Goal: Task Accomplishment & Management: Use online tool/utility

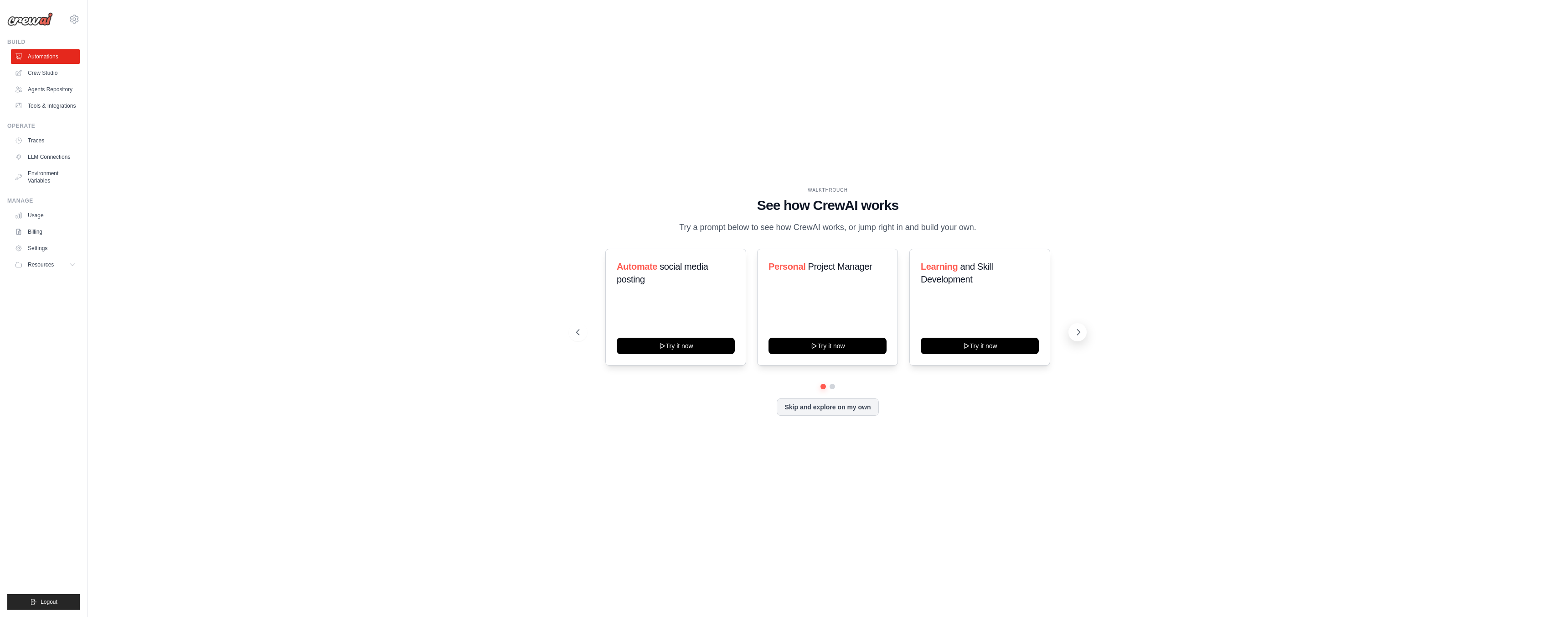
click at [1076, 338] on button at bounding box center [1078, 332] width 18 height 18
click at [1076, 334] on icon at bounding box center [1079, 332] width 9 height 9
click at [980, 343] on button "Try it now" at bounding box center [980, 344] width 118 height 16
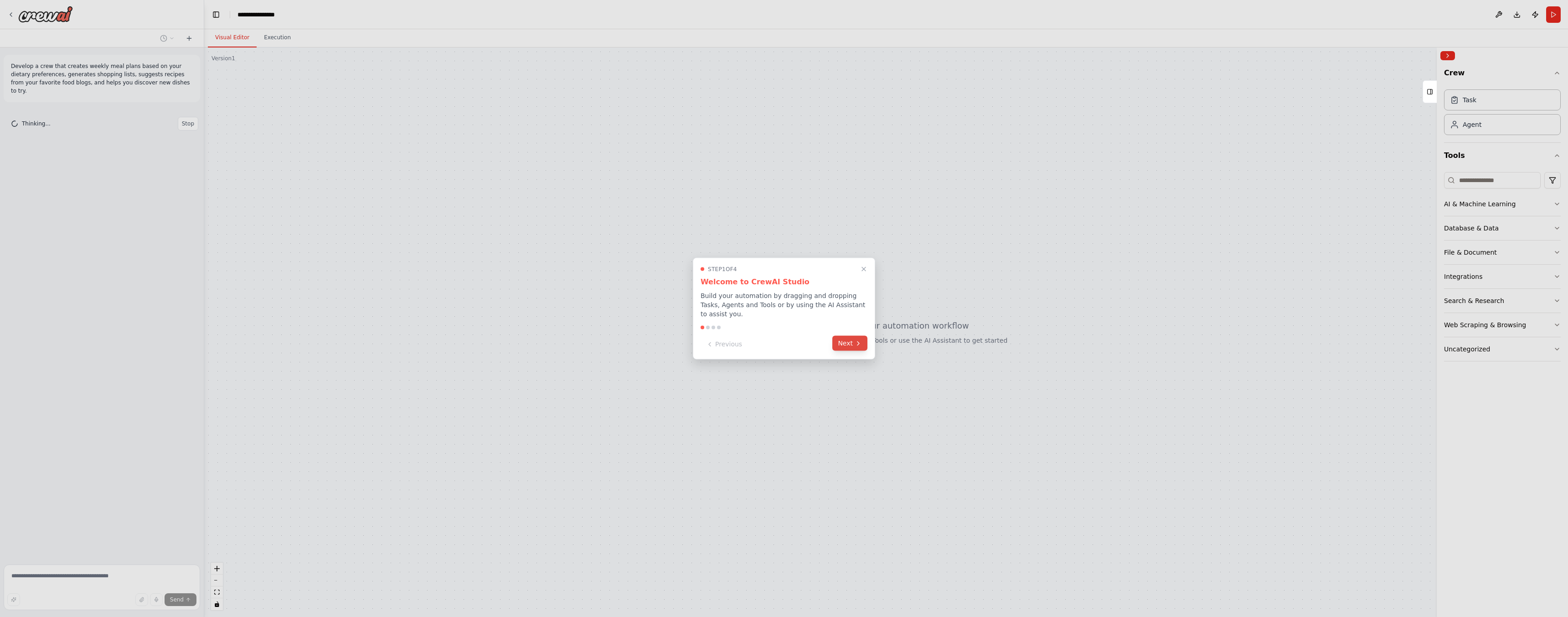
click at [849, 342] on button "Next" at bounding box center [850, 343] width 35 height 15
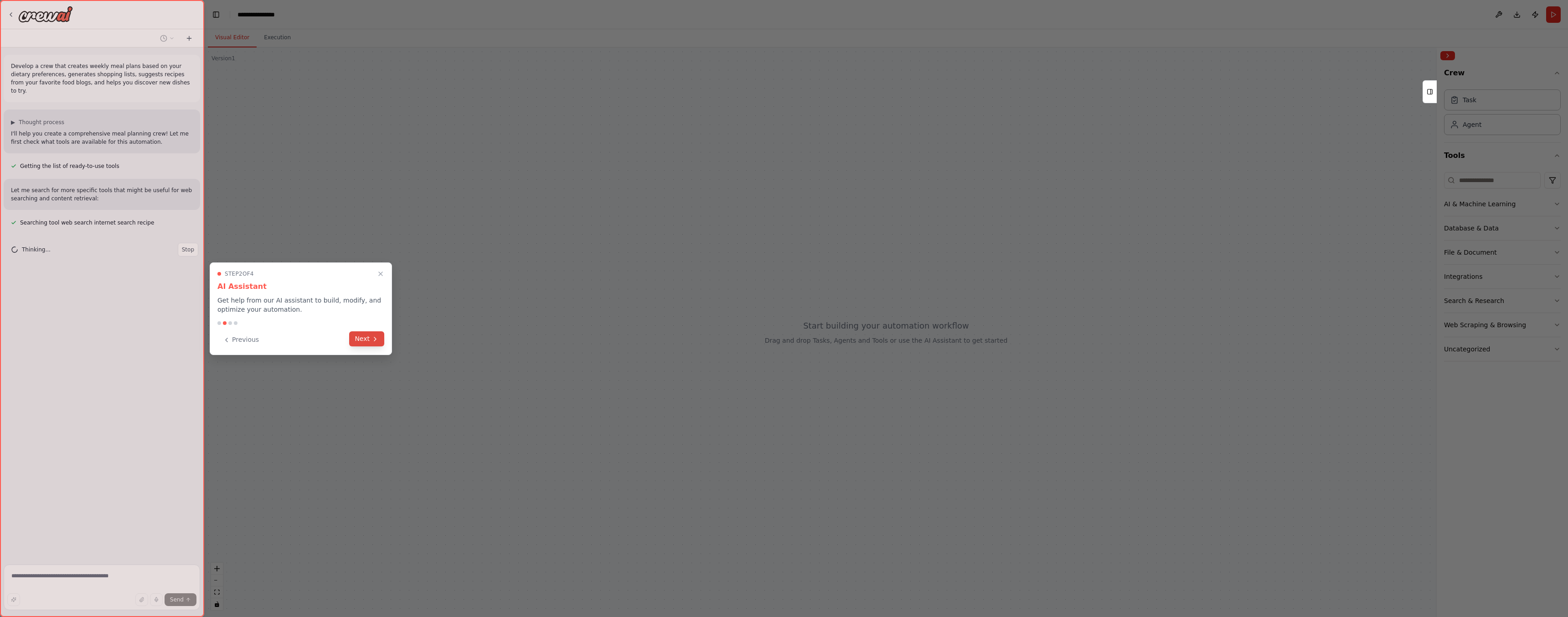
click at [367, 341] on button "Next" at bounding box center [366, 338] width 35 height 15
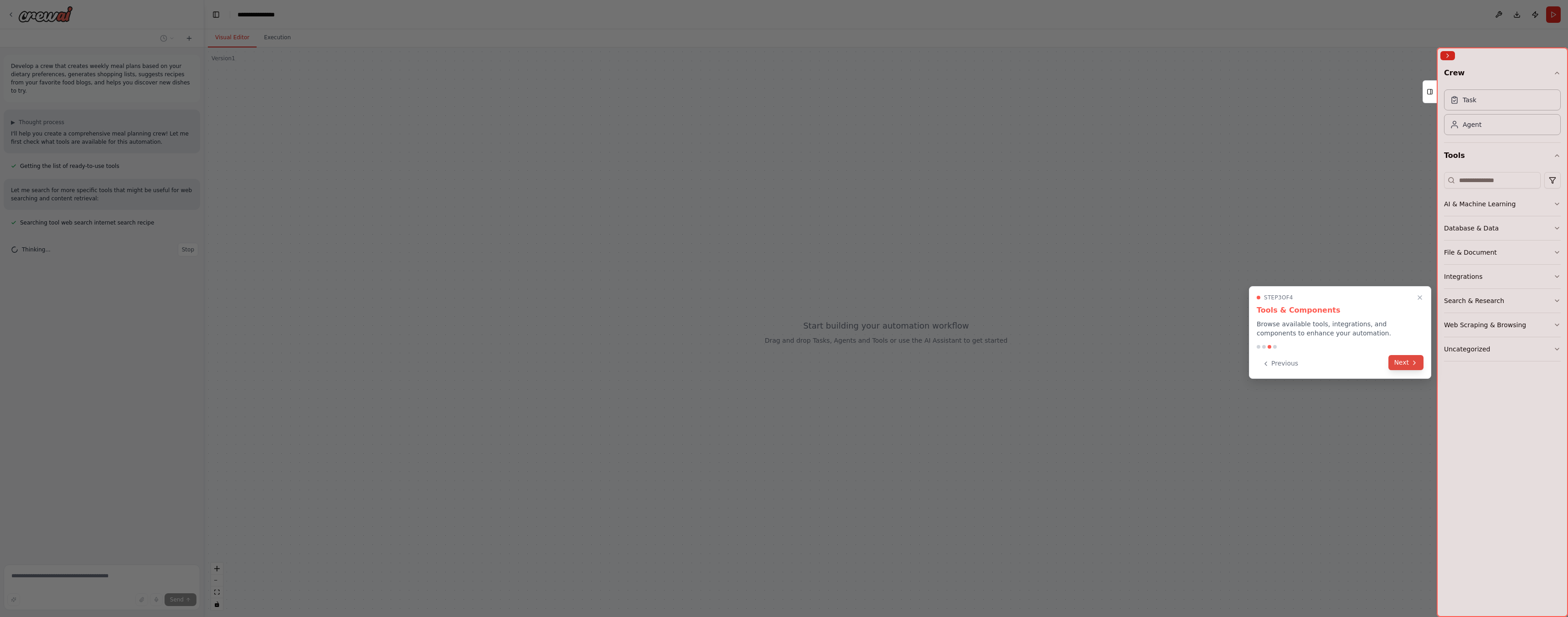
click at [1404, 367] on button "Next" at bounding box center [1406, 362] width 35 height 15
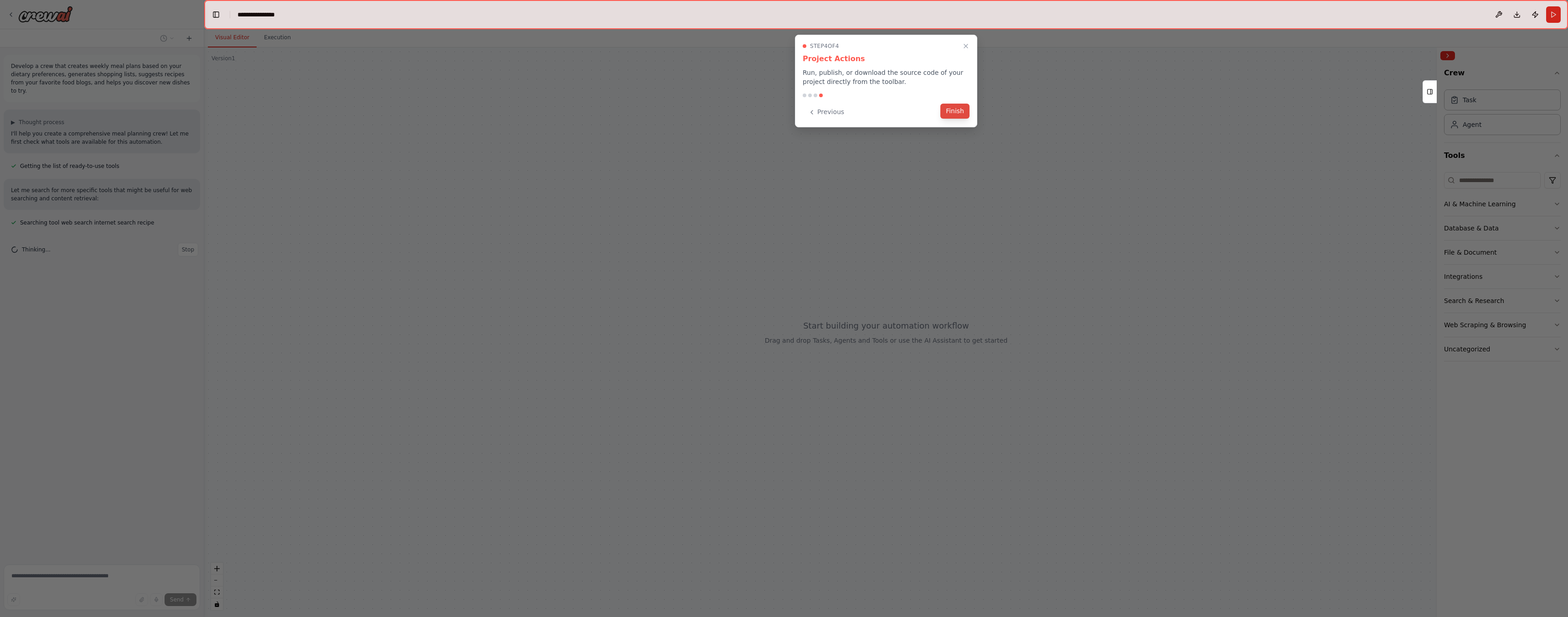
click at [955, 112] on button "Finish" at bounding box center [955, 111] width 29 height 15
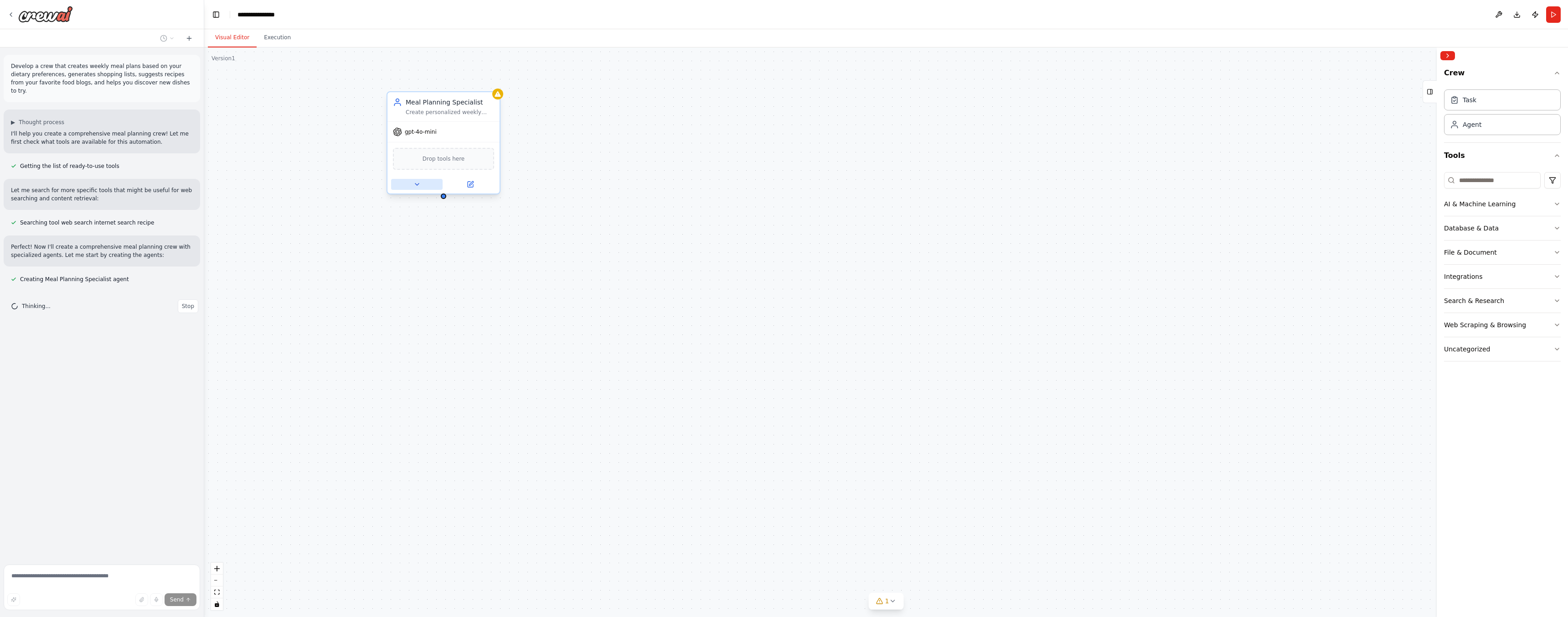
click at [416, 184] on icon at bounding box center [417, 184] width 4 height 2
click at [550, 249] on icon "button" at bounding box center [553, 247] width 9 height 9
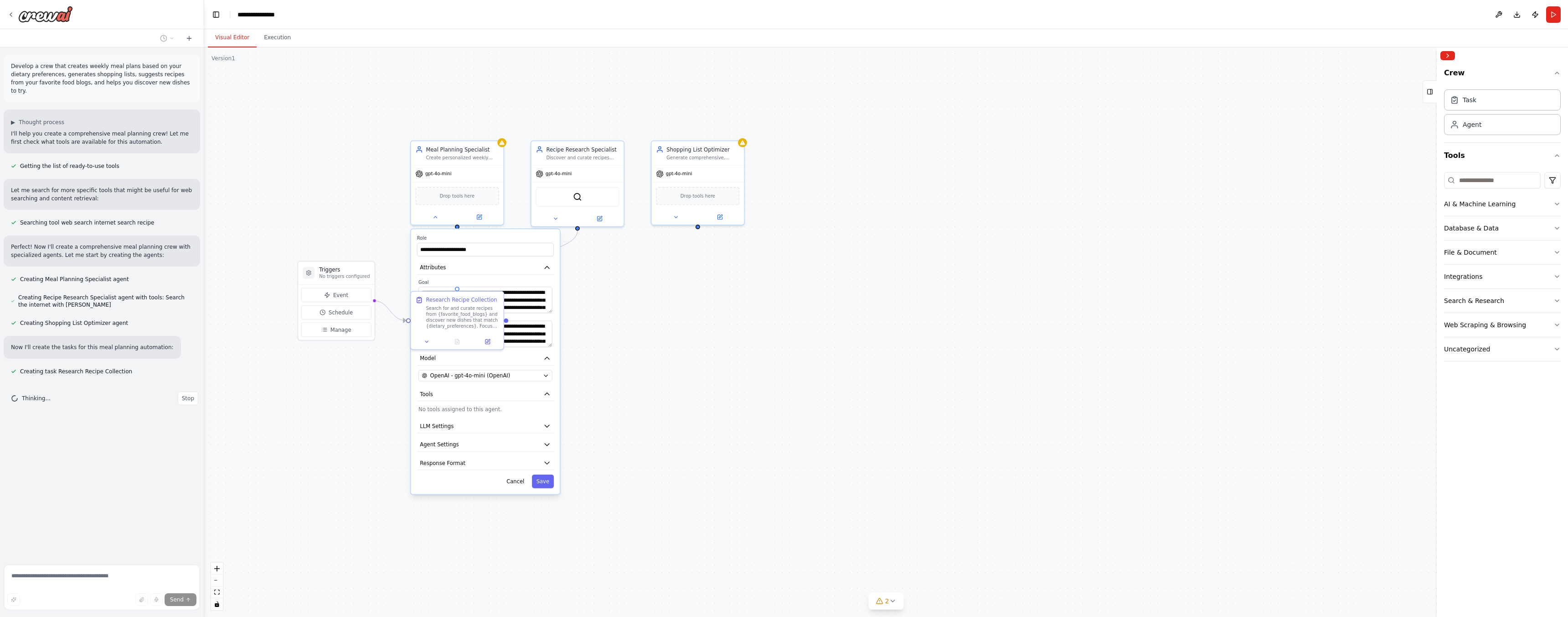
click at [655, 416] on div ".deletable-edge-delete-btn { width: 20px; height: 20px; border: 0px solid #ffff…" at bounding box center [886, 332] width 1364 height 569
click at [391, 360] on div ".deletable-edge-delete-btn { width: 20px; height: 20px; border: 0px solid #ffff…" at bounding box center [886, 332] width 1364 height 569
click at [512, 483] on button "Cancel" at bounding box center [515, 481] width 27 height 14
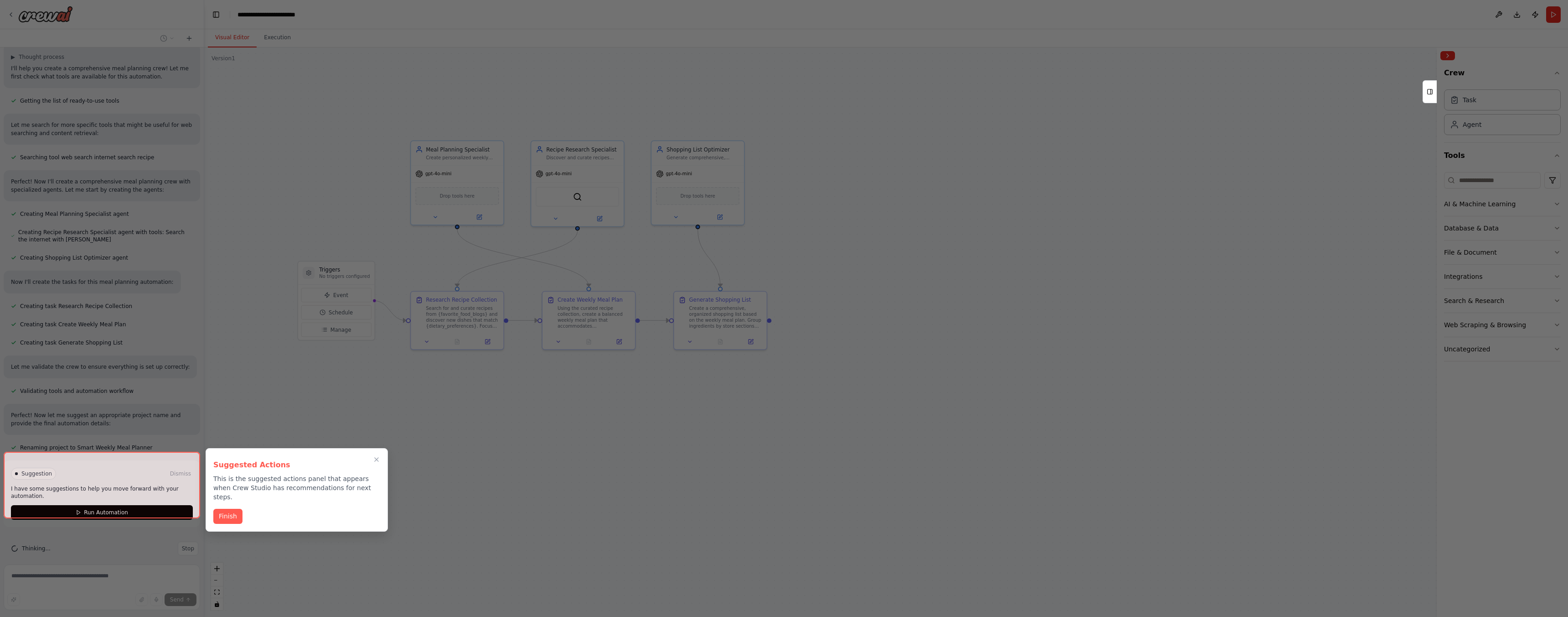
scroll to position [66, 0]
click at [232, 508] on button "Finish" at bounding box center [228, 515] width 29 height 15
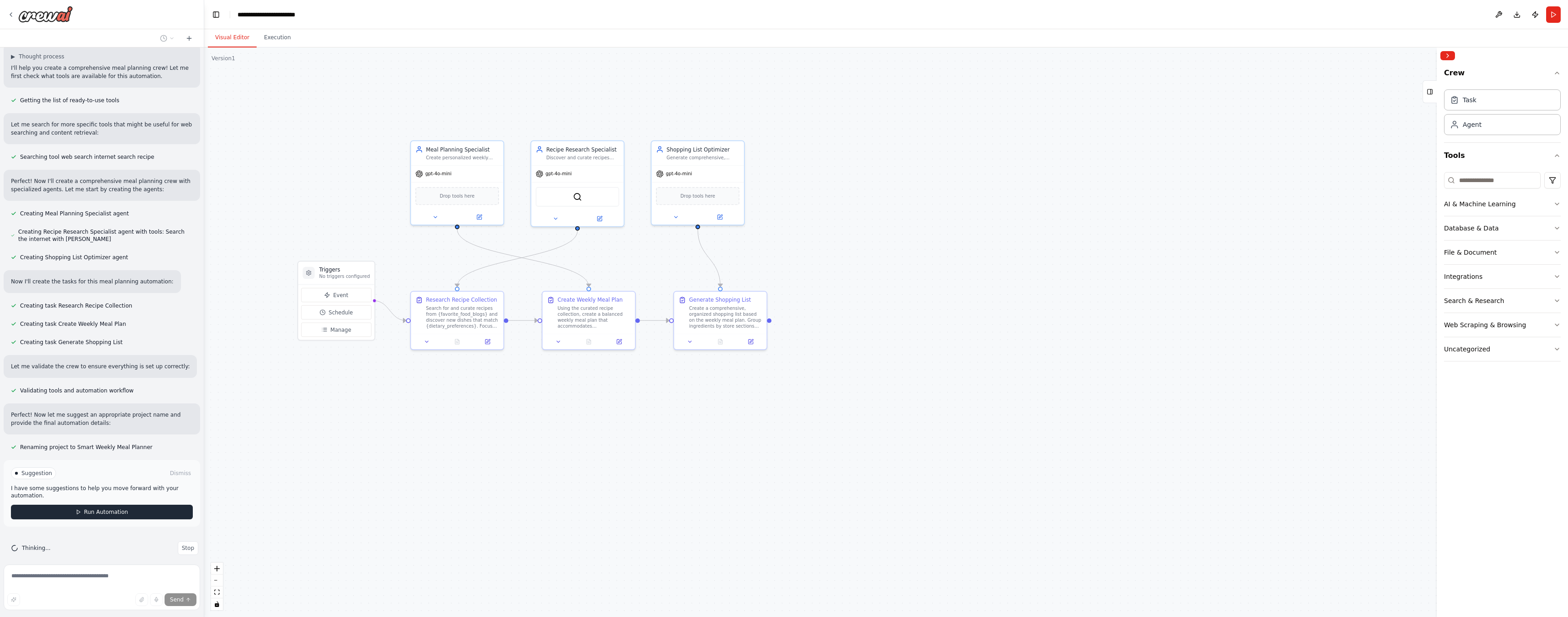
click at [150, 505] on button "Run Automation" at bounding box center [102, 512] width 182 height 14
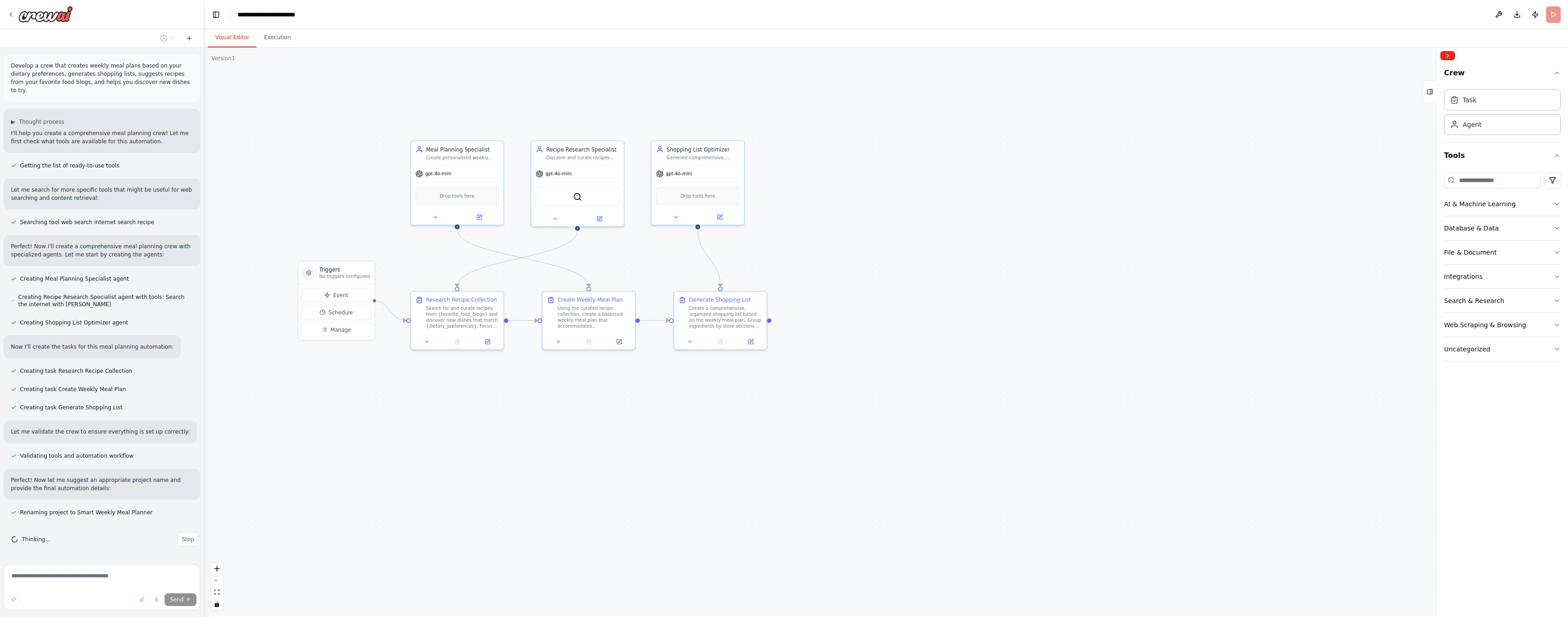
scroll to position [0, 0]
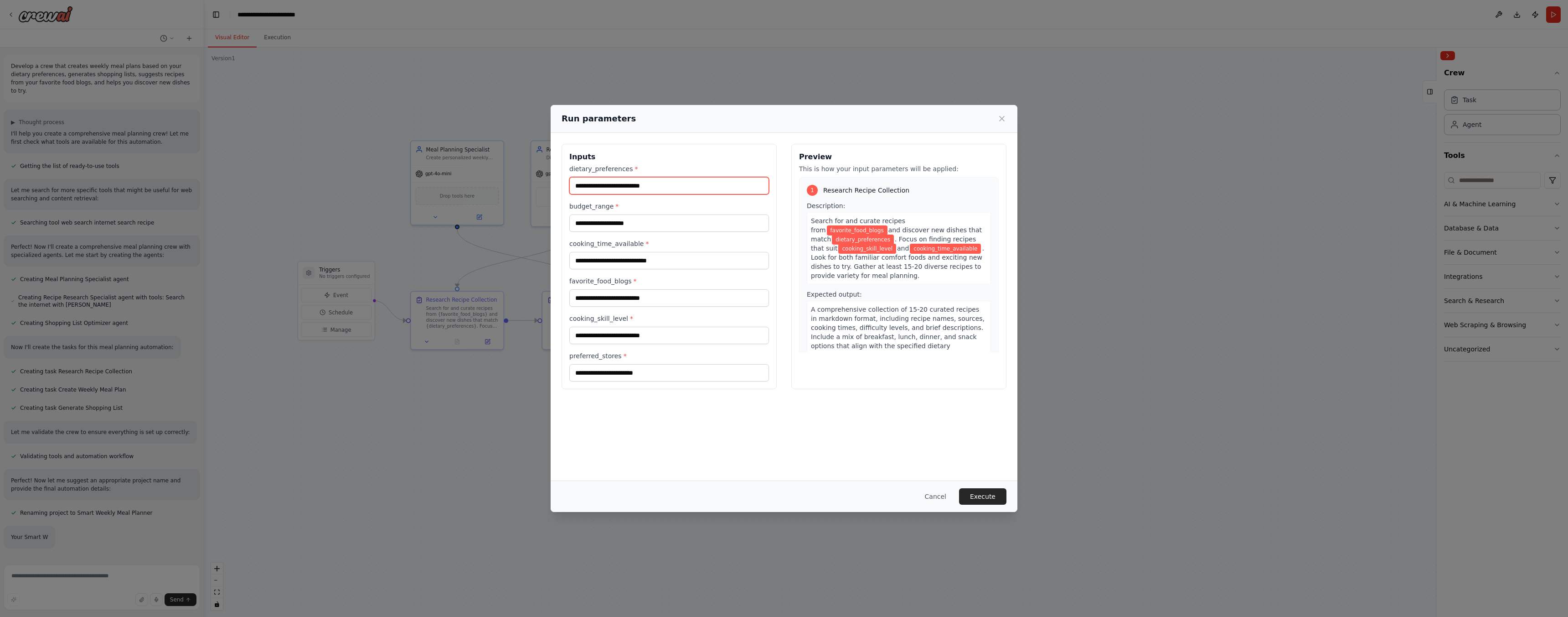
click at [657, 178] on input "dietary_preferences *" at bounding box center [669, 185] width 200 height 17
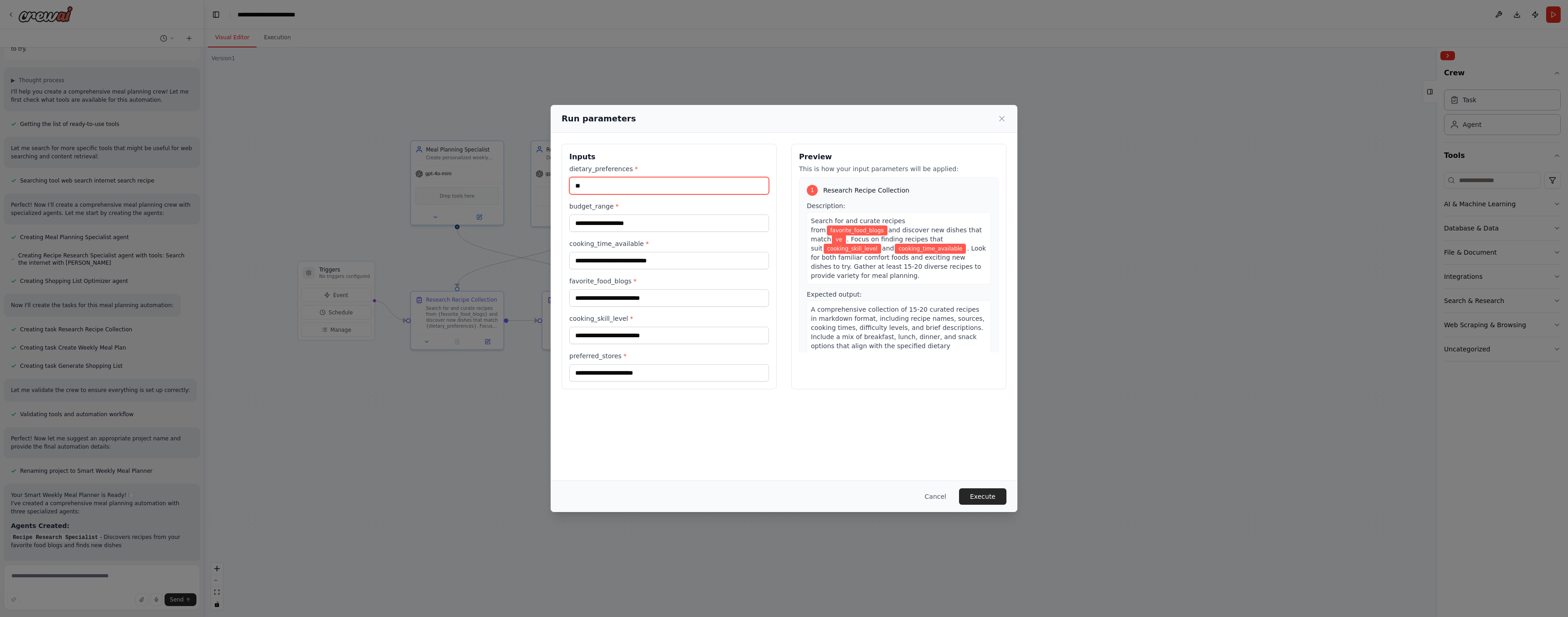
type input "*"
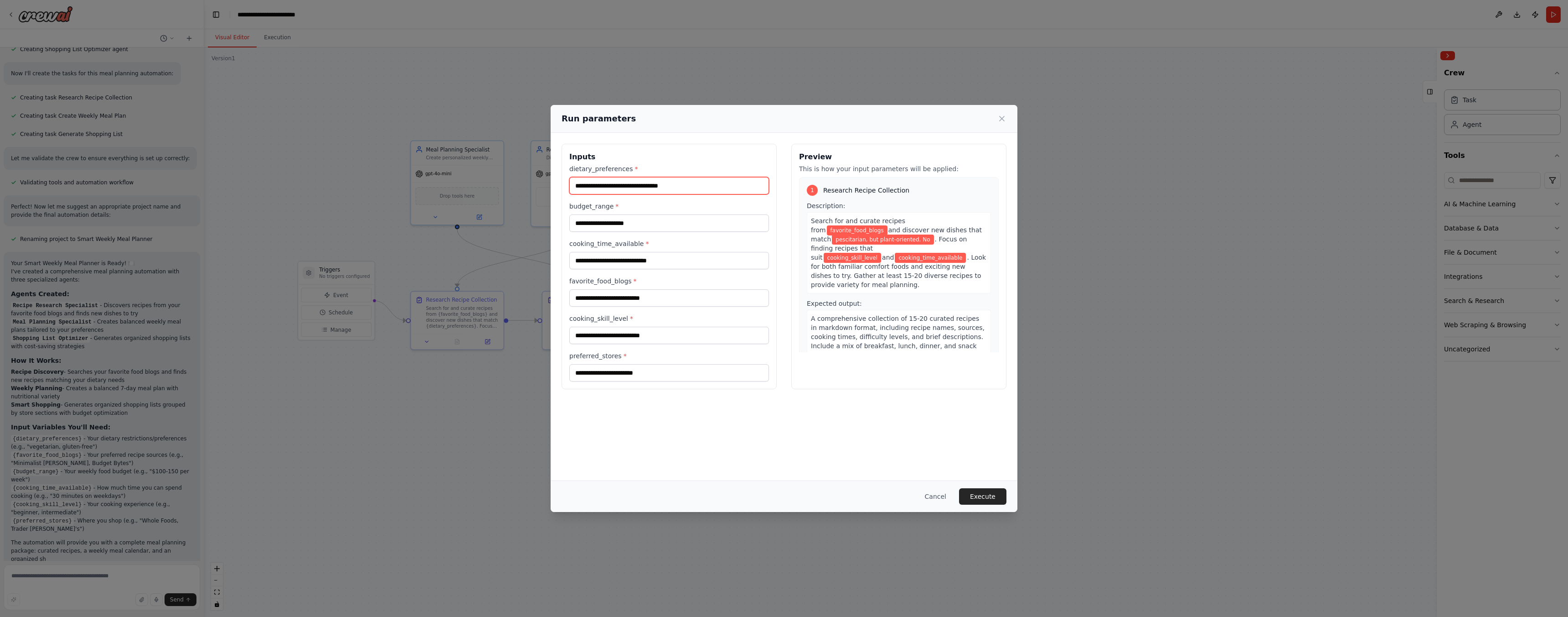
scroll to position [282, 0]
type input "**********"
click at [634, 227] on input "budget_range *" at bounding box center [669, 223] width 200 height 17
type input "*******"
click at [637, 265] on input "cooking_time_available *" at bounding box center [669, 260] width 200 height 17
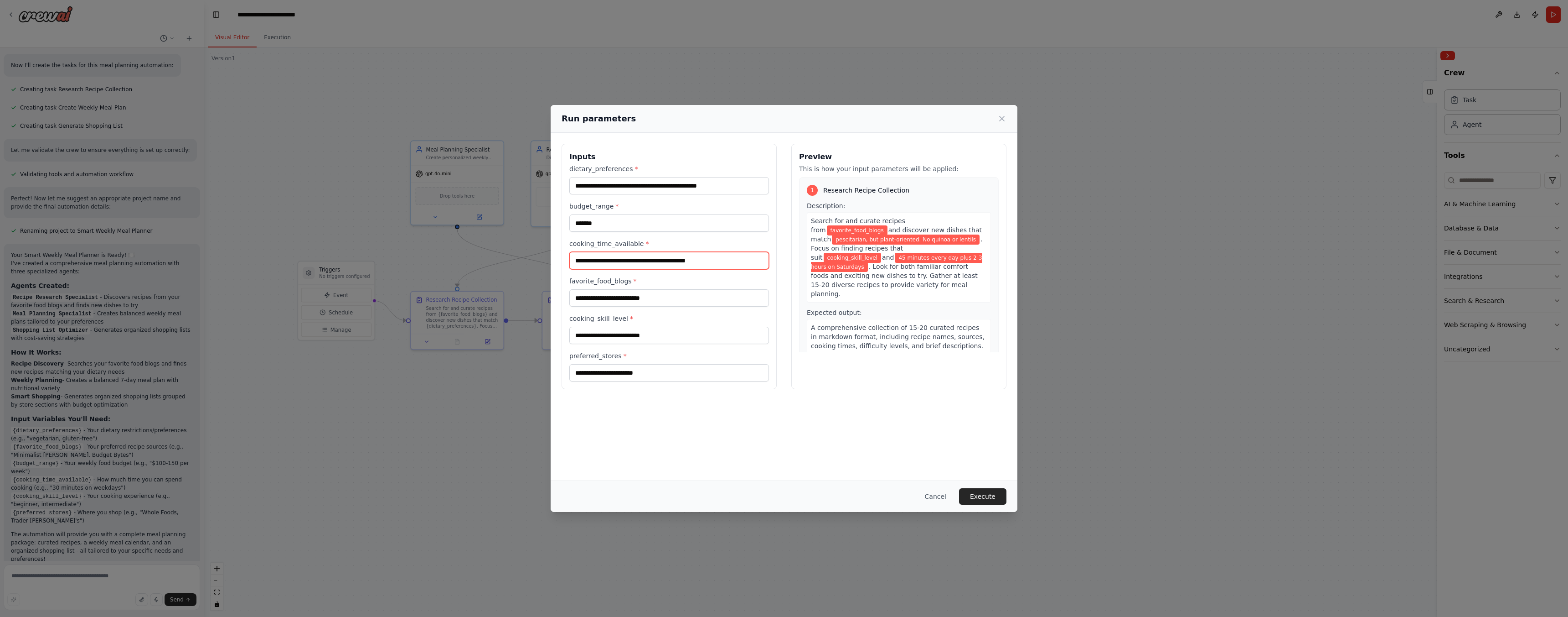
click at [666, 259] on input "**********" at bounding box center [669, 260] width 200 height 17
click at [736, 267] on input "**********" at bounding box center [669, 260] width 200 height 17
type input "**********"
click at [674, 293] on input "favorite_food_blogs *" at bounding box center [669, 298] width 200 height 17
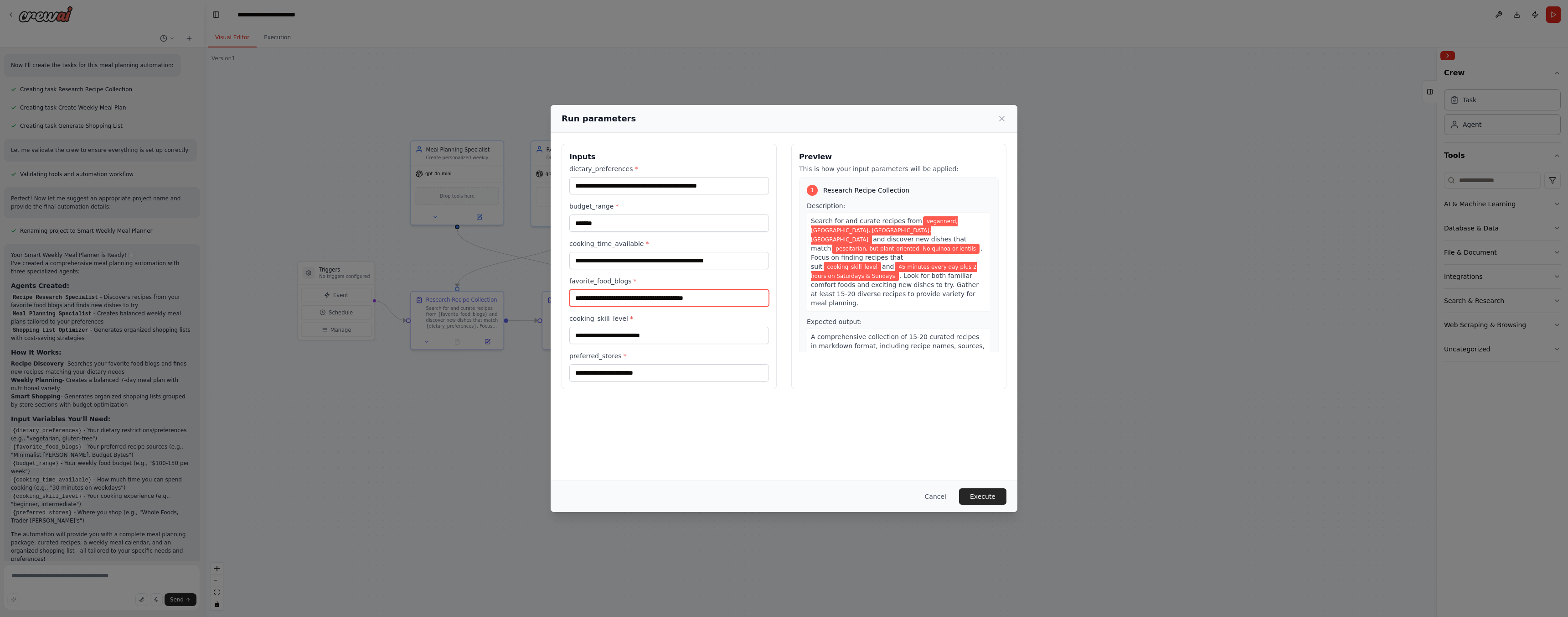
type input "**********"
click at [666, 331] on input "cooking_skill_level *" at bounding box center [669, 335] width 200 height 17
type input "**********"
click at [675, 381] on input "preferred_stores *" at bounding box center [669, 373] width 200 height 17
type input "****"
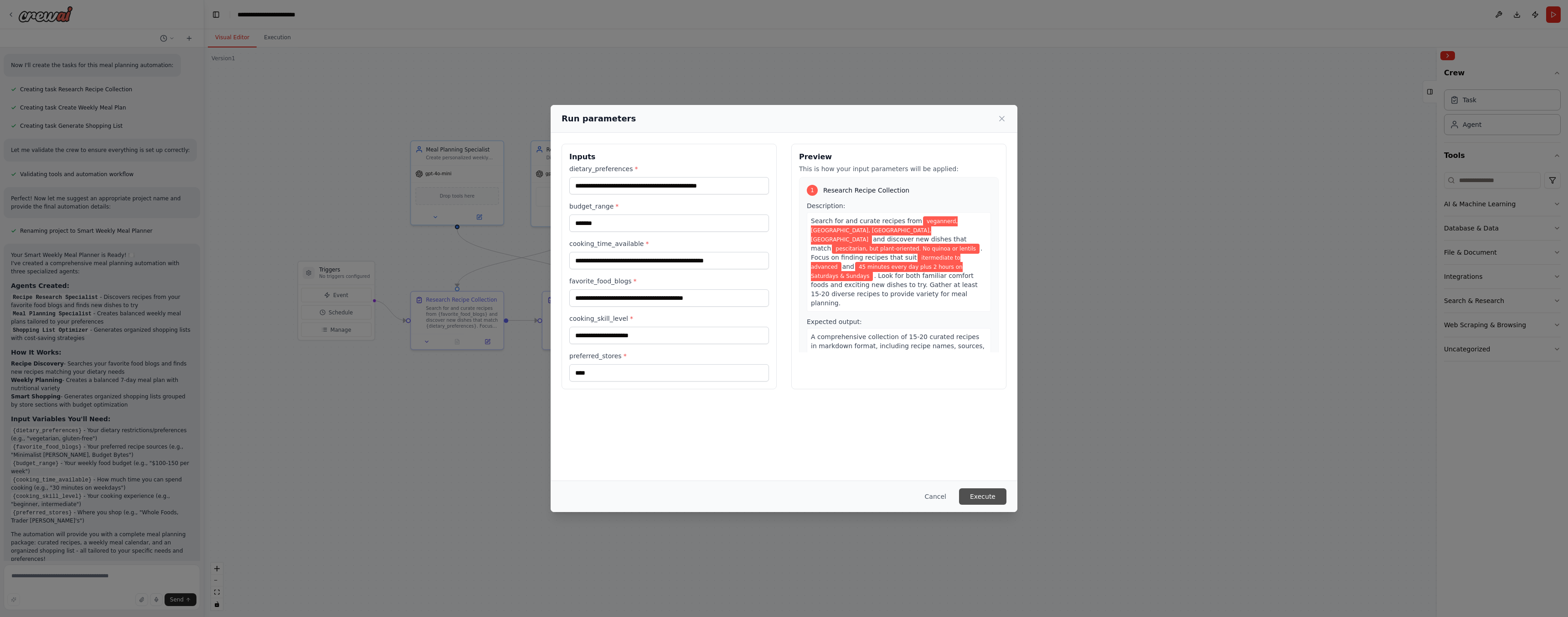
click at [975, 496] on button "Execute" at bounding box center [983, 496] width 47 height 16
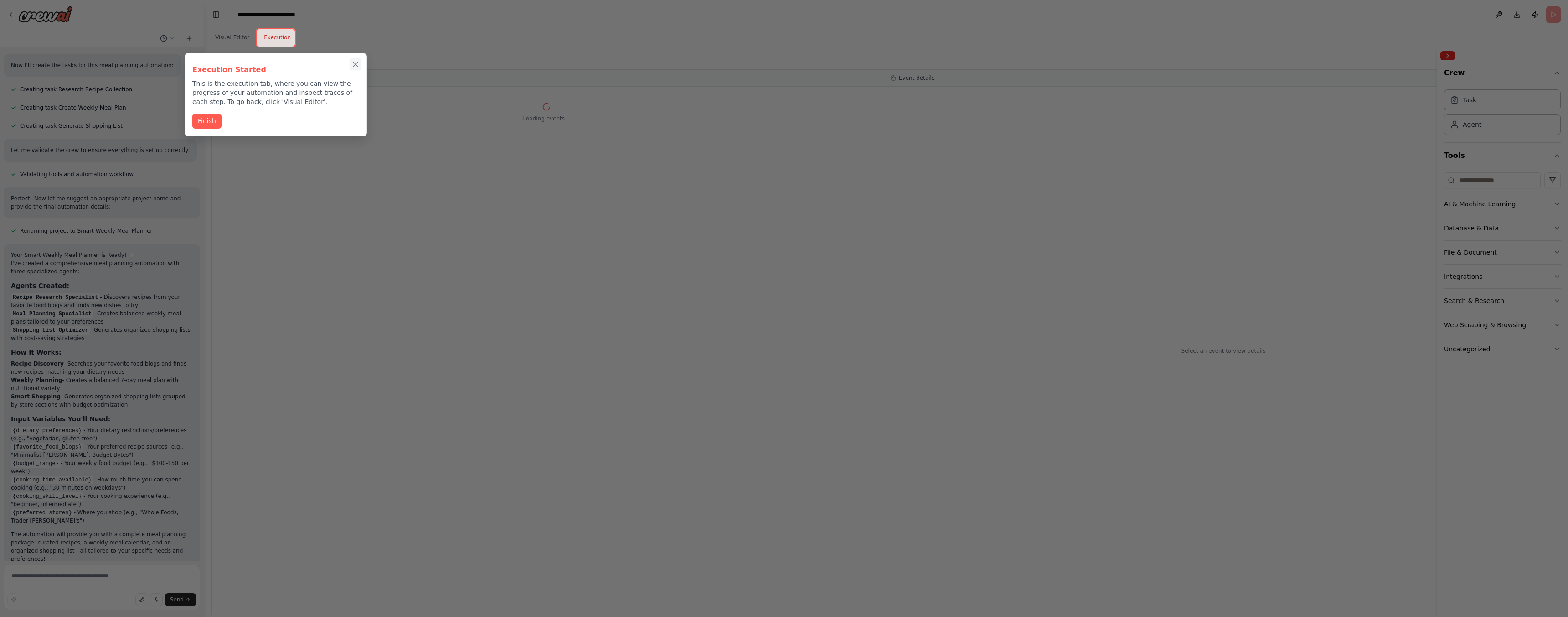
click at [354, 64] on icon "Close walkthrough" at bounding box center [355, 64] width 8 height 8
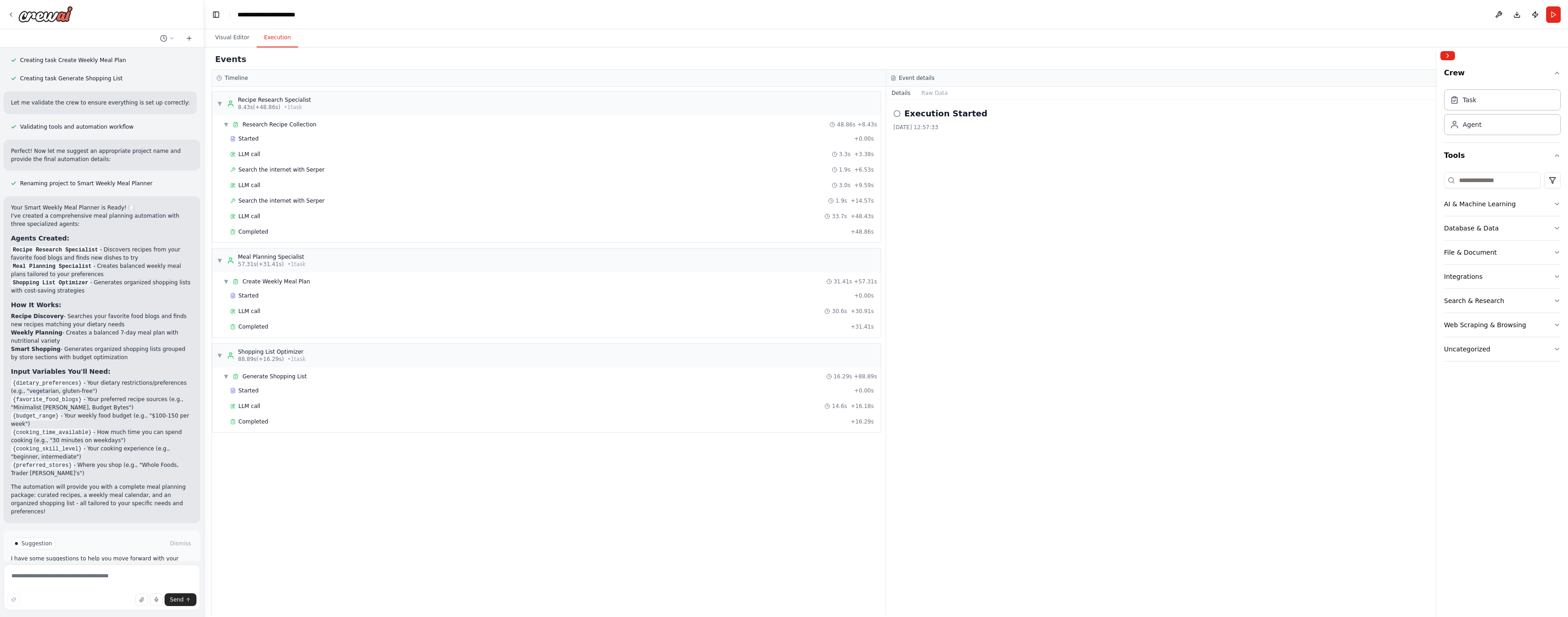
scroll to position [356, 0]
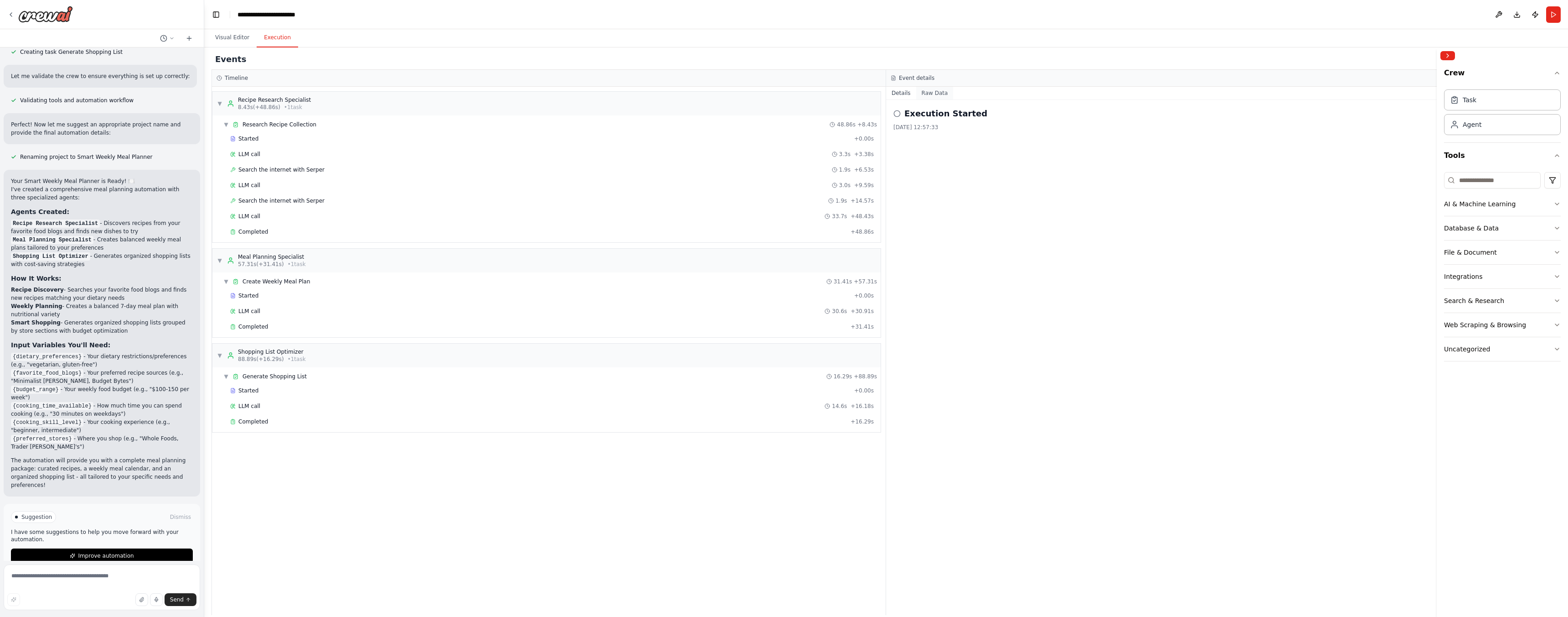
click at [930, 93] on button "Raw Data" at bounding box center [934, 93] width 37 height 12
click at [302, 325] on div "Completed" at bounding box center [538, 327] width 617 height 7
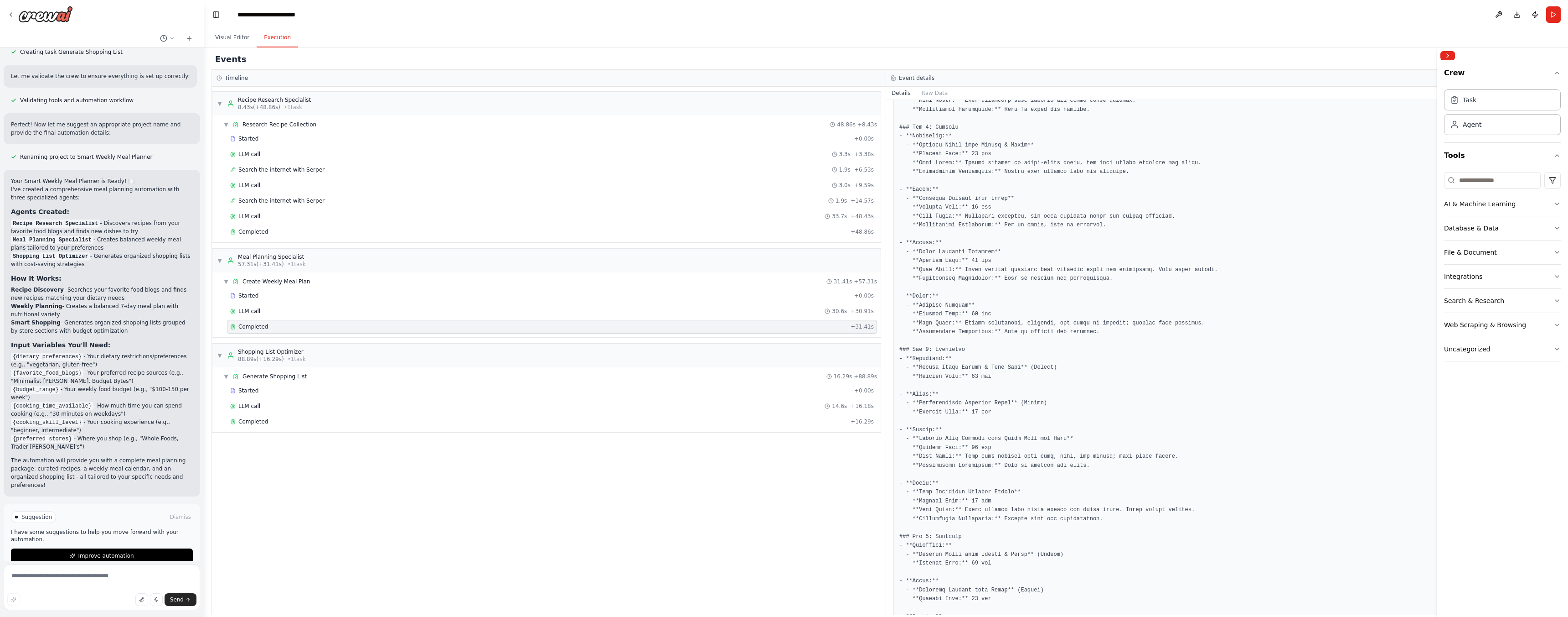
scroll to position [362, 0]
click at [659, 428] on div "Started + 0.00s LLM call 14.6s + 16.18s Completed + 16.29s" at bounding box center [550, 407] width 661 height 47
click at [657, 424] on div "Completed" at bounding box center [538, 421] width 617 height 7
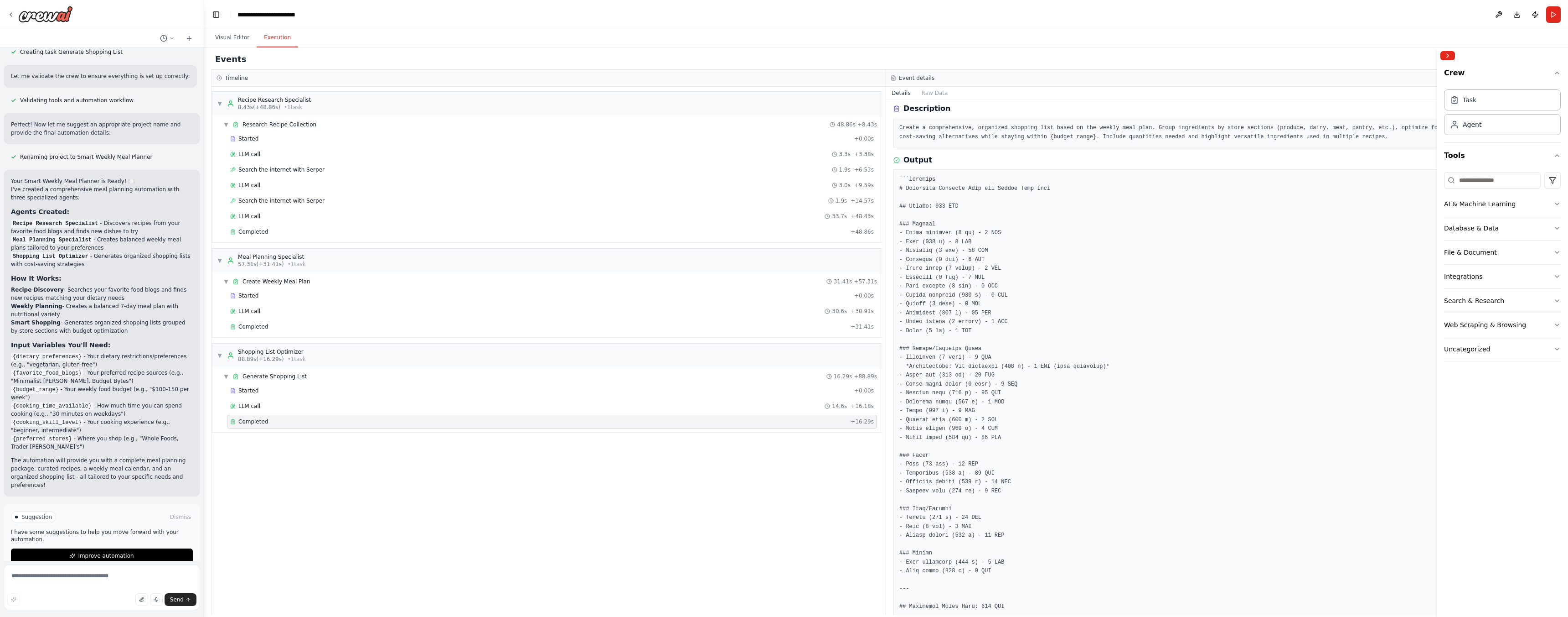
scroll to position [175, 0]
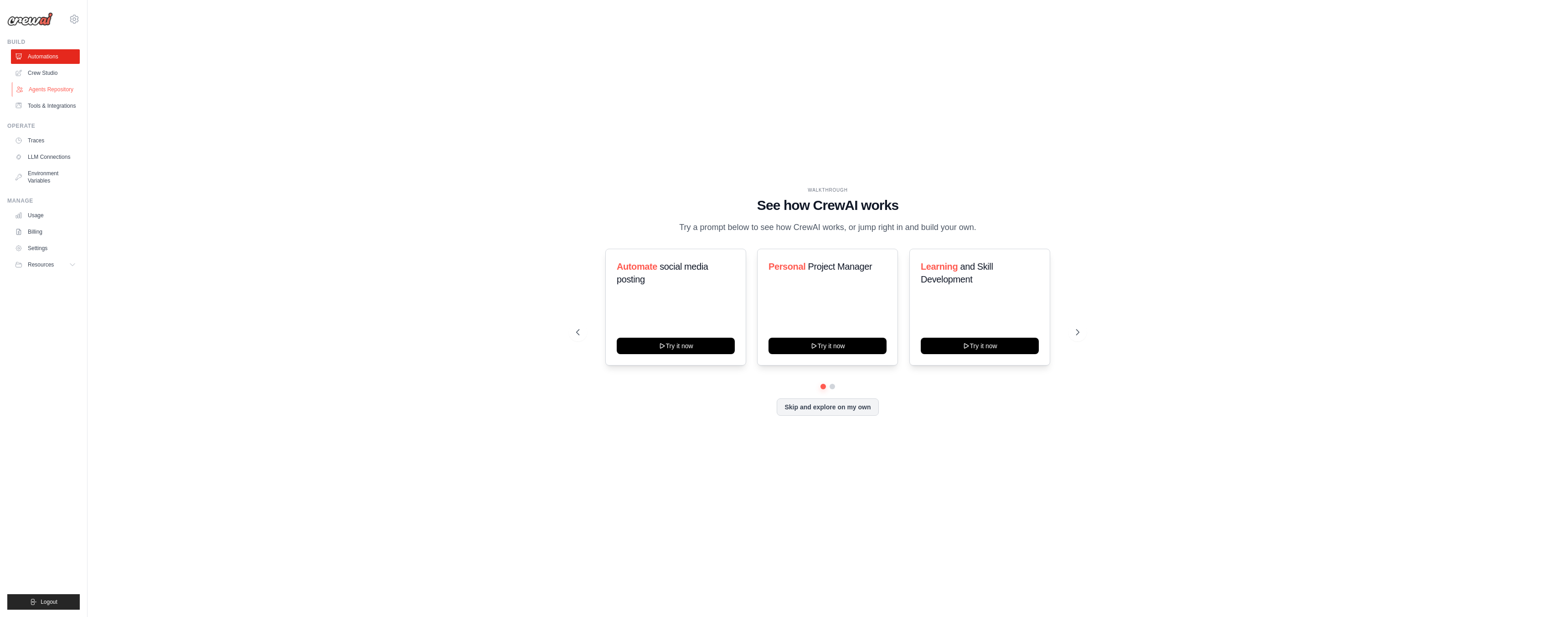
click at [53, 93] on link "Agents Repository" at bounding box center [46, 89] width 69 height 14
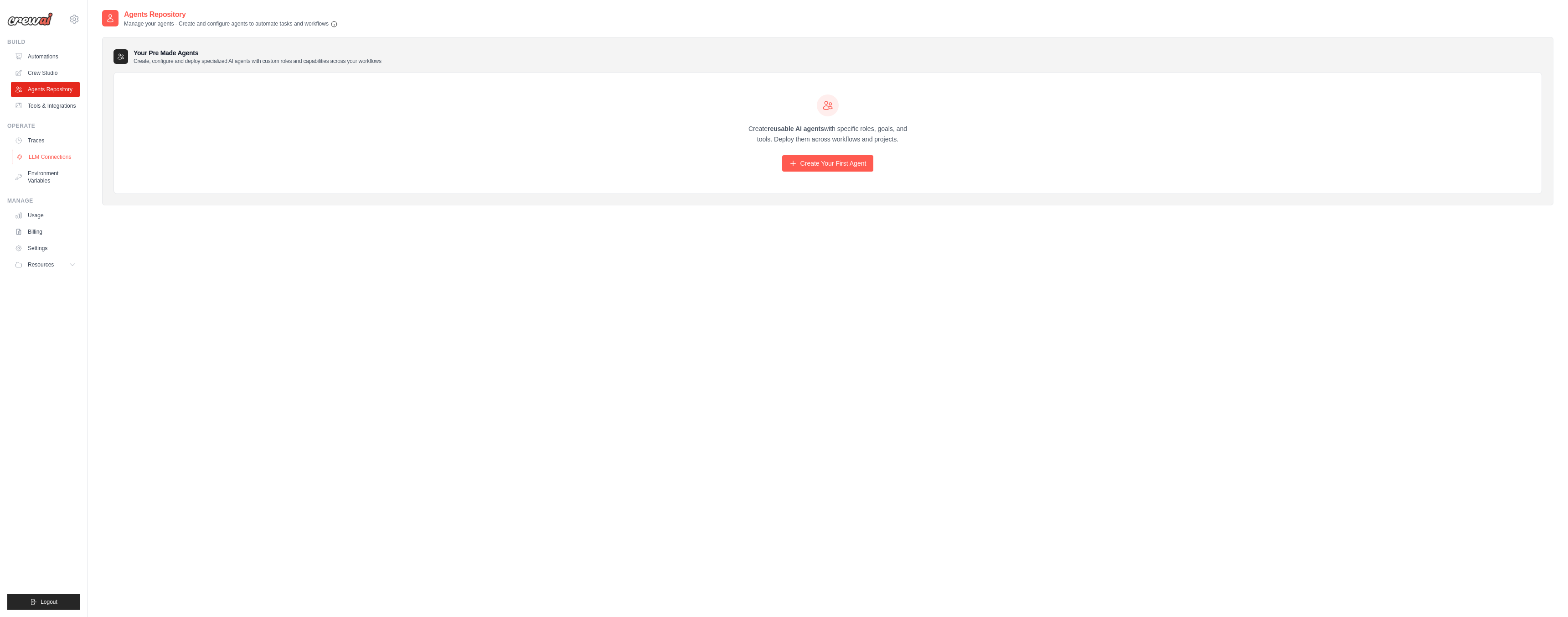
click at [38, 159] on link "LLM Connections" at bounding box center [46, 157] width 69 height 14
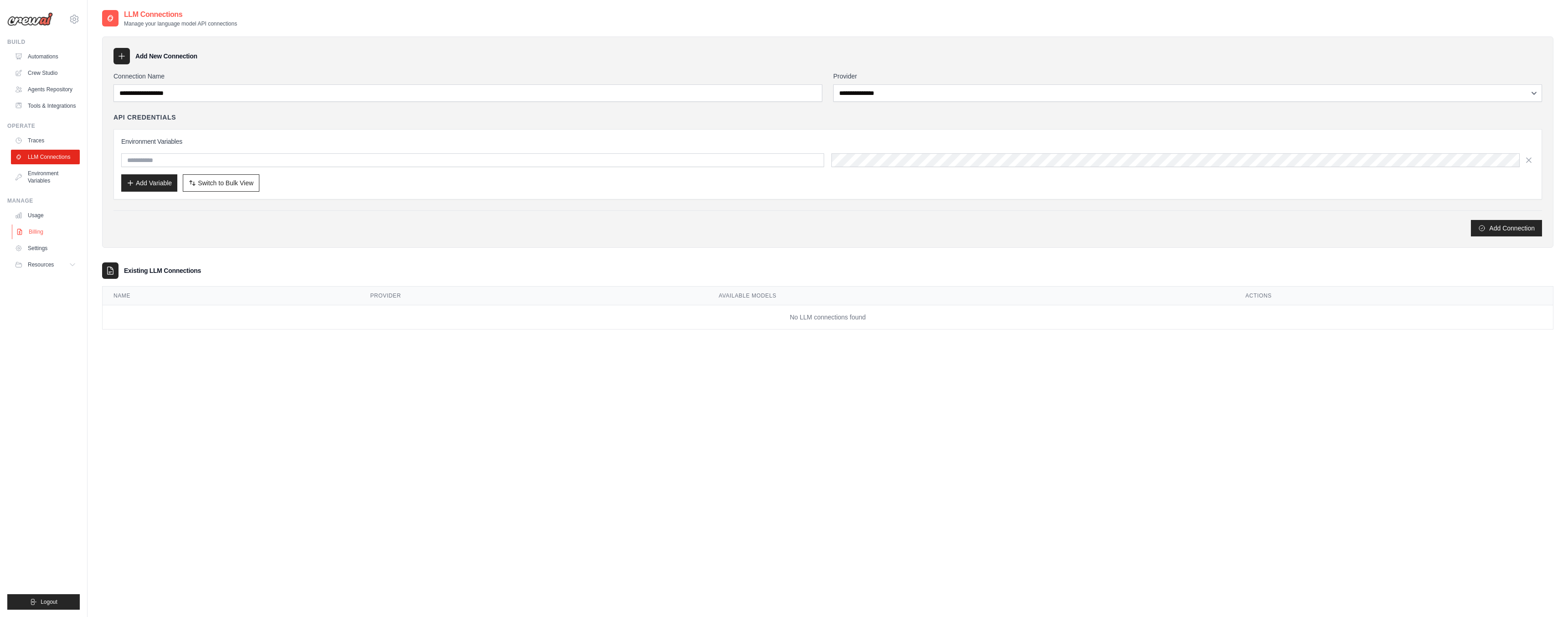
click at [30, 229] on link "Billing" at bounding box center [46, 232] width 69 height 14
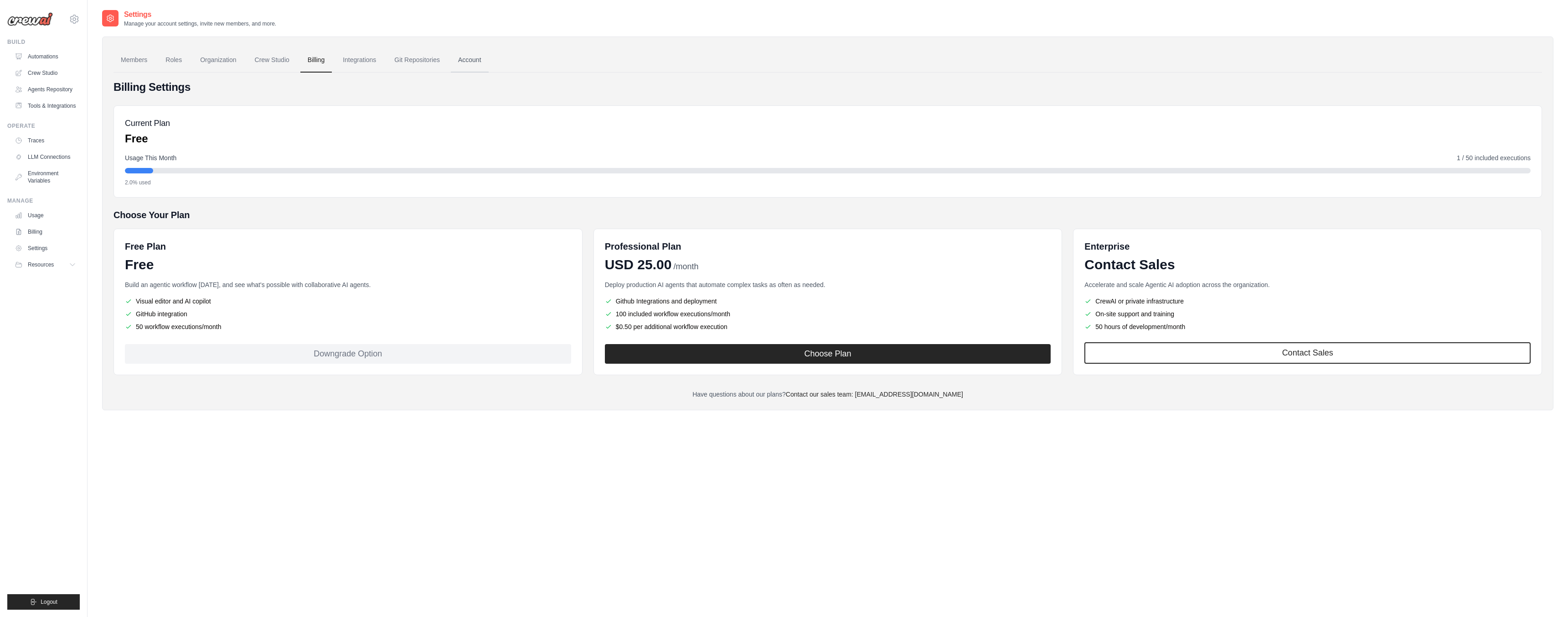
click at [469, 67] on link "Account" at bounding box center [470, 60] width 38 height 24
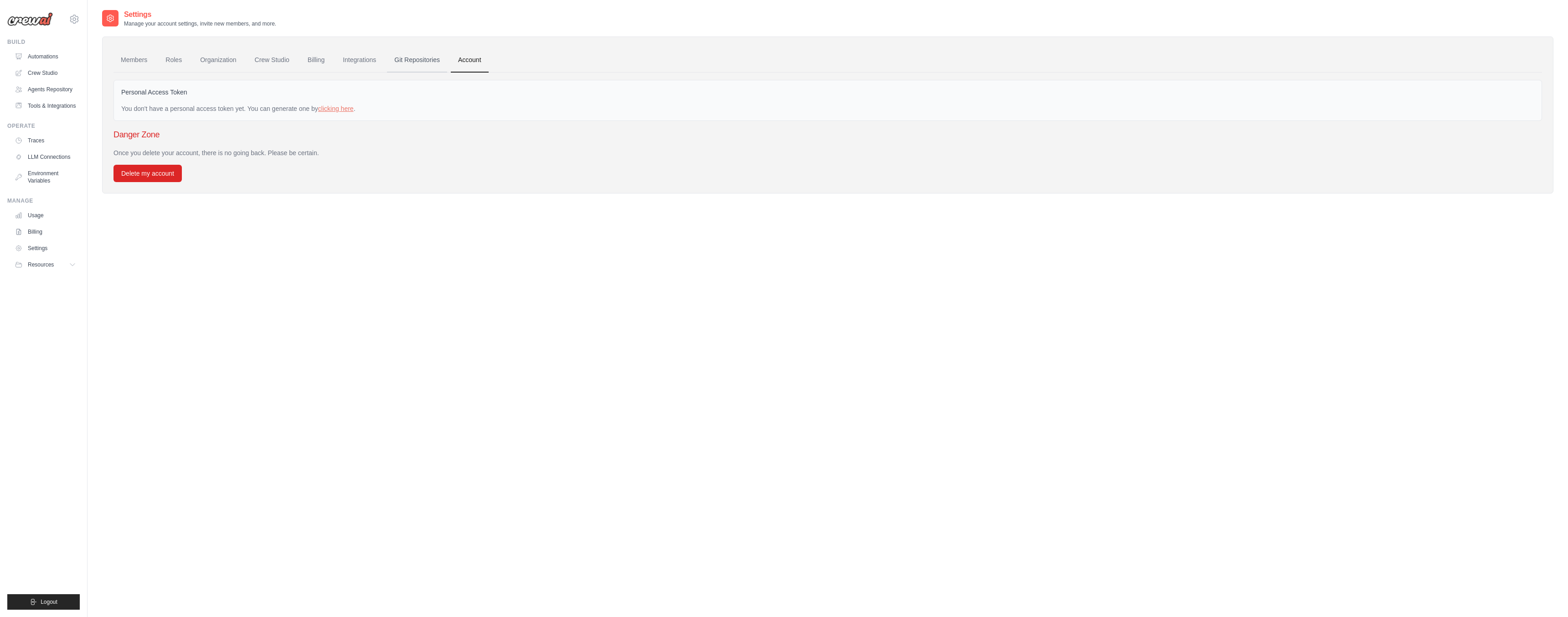
click at [424, 59] on link "Git Repositories" at bounding box center [417, 60] width 60 height 24
